Goal: Task Accomplishment & Management: Use online tool/utility

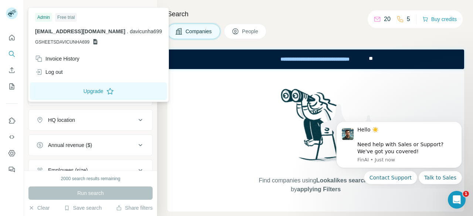
click at [12, 17] on rect at bounding box center [12, 13] width 12 height 12
click at [64, 14] on div "Free trial" at bounding box center [66, 17] width 22 height 9
click at [10, 153] on icon "Dashboard" at bounding box center [11, 153] width 3 height 3
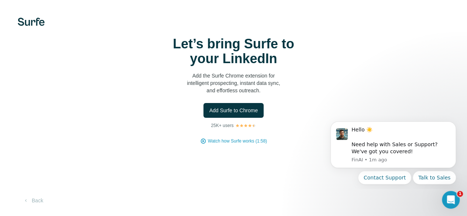
scroll to position [8, 0]
click at [203, 115] on button "Add Surfe to Chrome" at bounding box center [233, 110] width 61 height 15
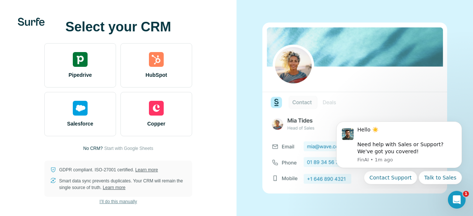
click at [115, 204] on span "I’ll do this manually" at bounding box center [117, 201] width 37 height 7
click at [117, 202] on span "I’ll do this manually" at bounding box center [117, 201] width 37 height 7
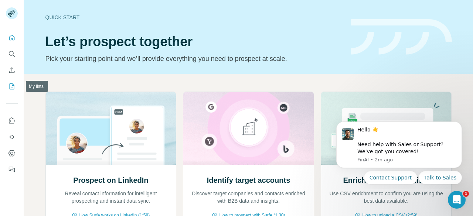
click at [13, 87] on icon "My lists" at bounding box center [13, 85] width 4 height 5
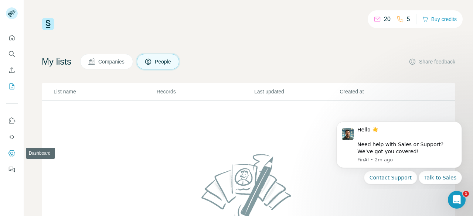
click at [9, 153] on icon "Dashboard" at bounding box center [11, 153] width 7 height 7
click at [8, 156] on icon "Dashboard" at bounding box center [11, 153] width 7 height 7
click at [10, 69] on icon "Enrich CSV" at bounding box center [11, 69] width 7 height 7
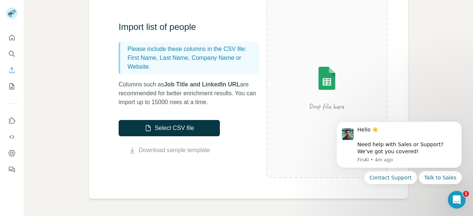
scroll to position [85, 0]
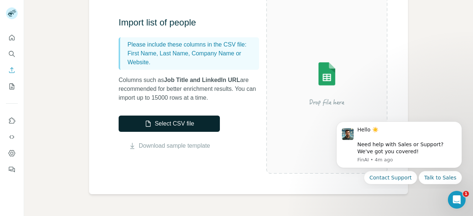
click at [139, 119] on button "Select CSV file" at bounding box center [169, 124] width 101 height 16
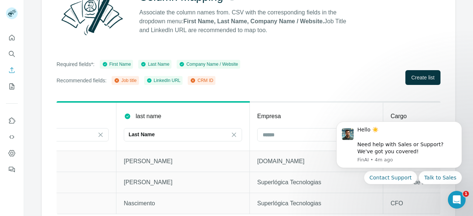
scroll to position [0, 75]
click at [269, 139] on div at bounding box center [311, 134] width 100 height 13
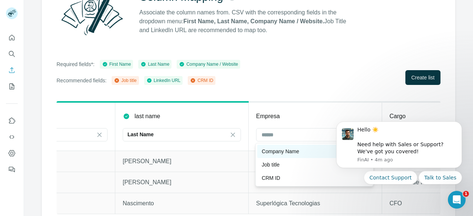
click at [277, 153] on p "Company Name" at bounding box center [279, 151] width 37 height 7
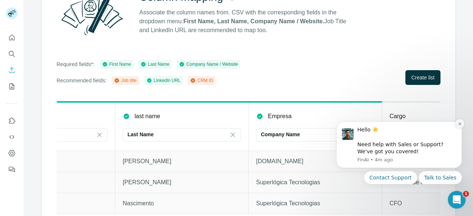
click at [459, 123] on icon "Dismiss notification" at bounding box center [460, 124] width 4 height 4
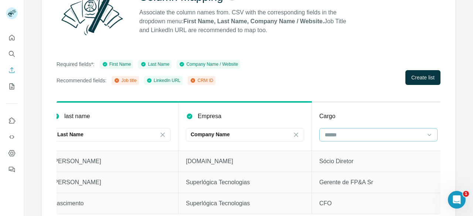
scroll to position [0, 145]
click at [342, 133] on input at bounding box center [373, 135] width 100 height 8
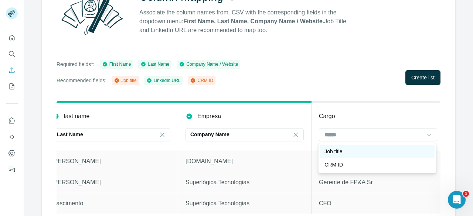
click at [342, 155] on p "Job title" at bounding box center [333, 151] width 18 height 7
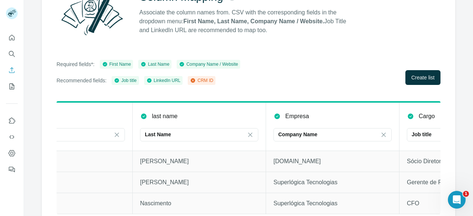
scroll to position [0, 0]
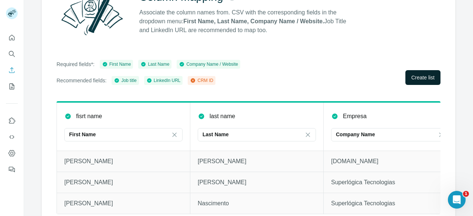
click at [415, 74] on span "Create list" at bounding box center [422, 77] width 23 height 7
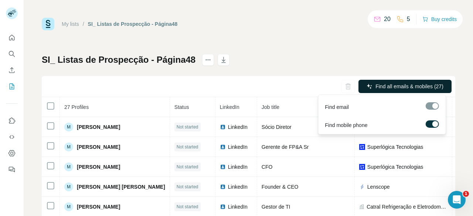
click at [375, 85] on span "Find all emails & mobiles (27)" at bounding box center [409, 86] width 68 height 7
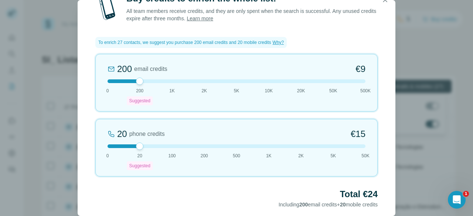
scroll to position [32, 0]
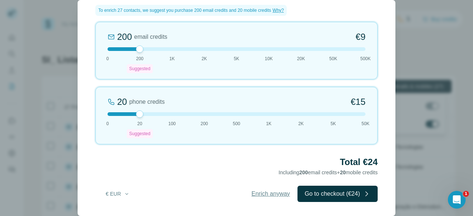
click at [260, 191] on span "Enrich anyway" at bounding box center [270, 193] width 38 height 9
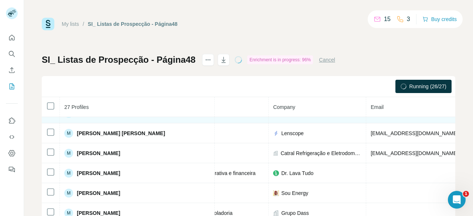
scroll to position [54, 130]
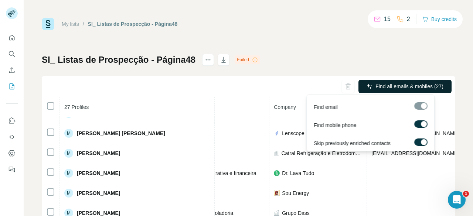
click at [367, 80] on button "Find all emails & mobiles (27)" at bounding box center [404, 86] width 93 height 13
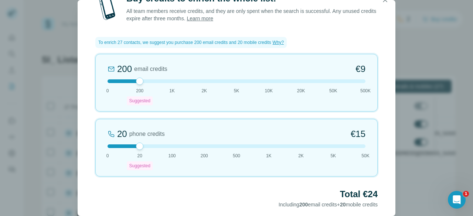
scroll to position [32, 0]
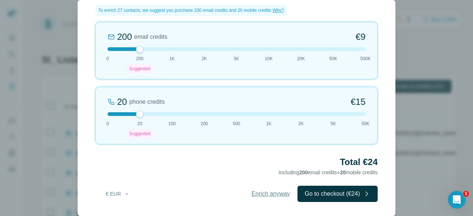
click at [265, 191] on span "Enrich anyway" at bounding box center [270, 193] width 38 height 9
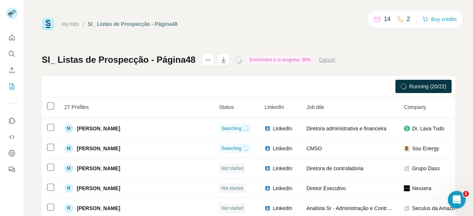
scroll to position [101, 0]
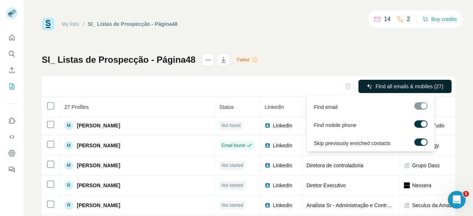
click at [387, 80] on button "Find all emails & mobiles (27)" at bounding box center [404, 86] width 93 height 13
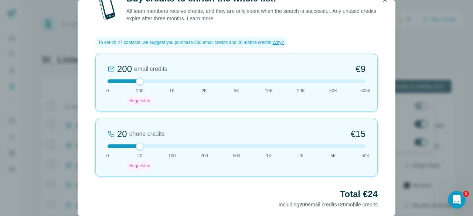
scroll to position [32, 0]
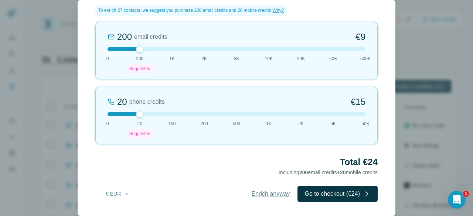
click at [276, 193] on span "Enrich anyway" at bounding box center [270, 193] width 38 height 9
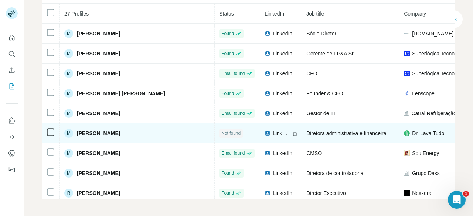
scroll to position [0, 0]
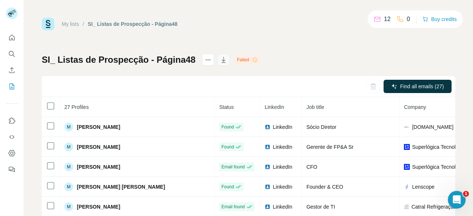
click at [220, 61] on icon "button" at bounding box center [223, 59] width 7 height 7
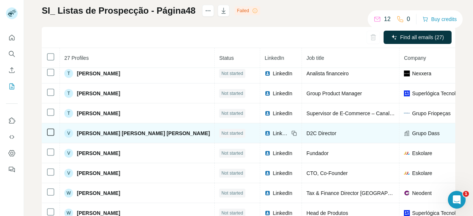
scroll to position [93, 0]
